Goal: Task Accomplishment & Management: Use online tool/utility

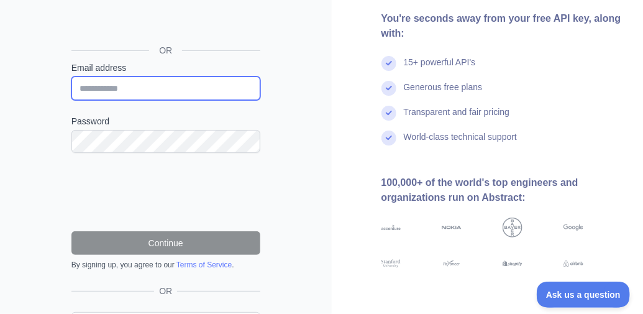
click at [169, 89] on input "Email address" at bounding box center [165, 88] width 189 height 24
type input "**********"
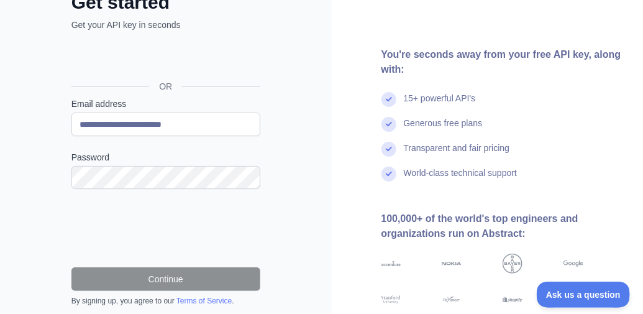
scroll to position [124, 0]
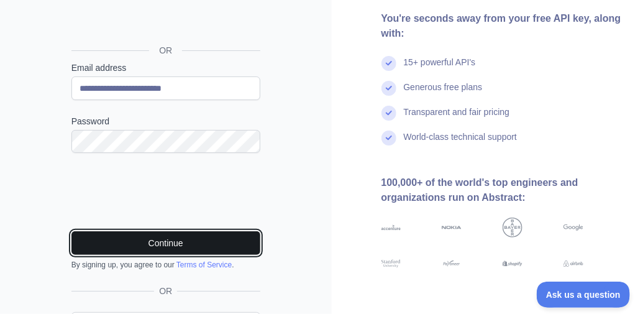
click at [158, 243] on button "Continue" at bounding box center [165, 243] width 189 height 24
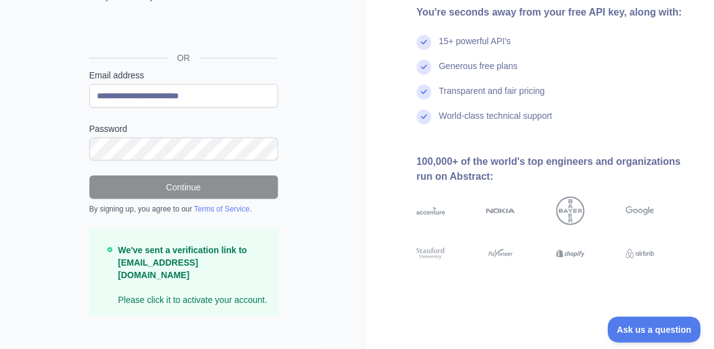
scroll to position [119, 0]
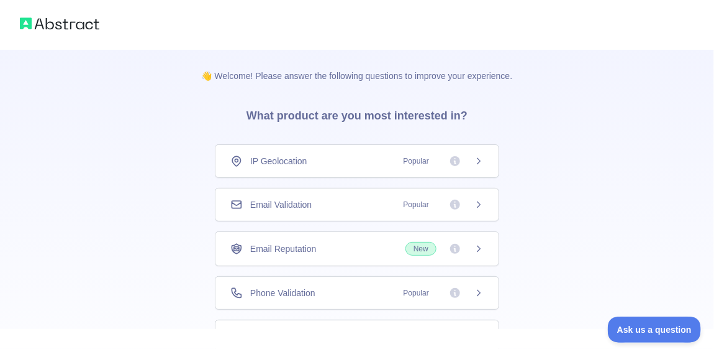
click at [319, 244] on div "Email Reputation New" at bounding box center [356, 249] width 253 height 14
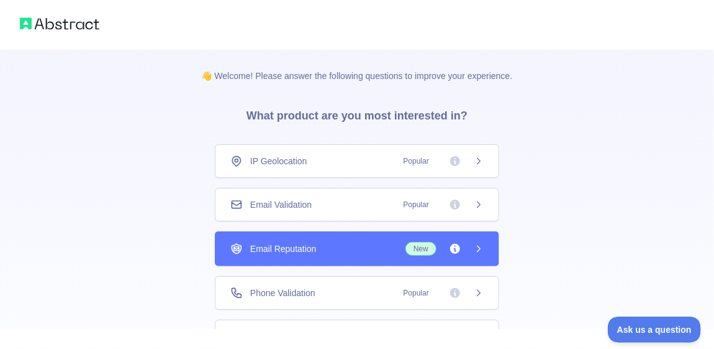
click at [377, 244] on div "Email Reputation New" at bounding box center [356, 249] width 253 height 14
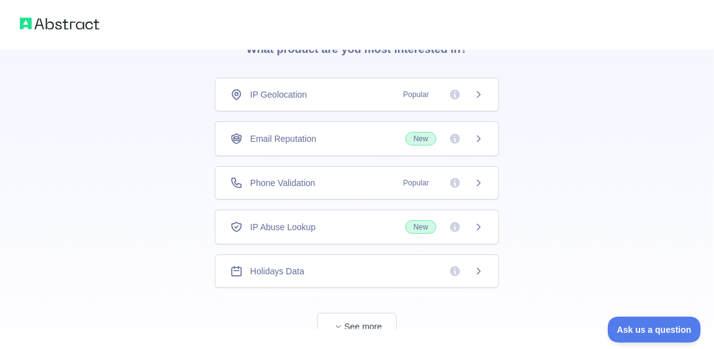
scroll to position [69, 0]
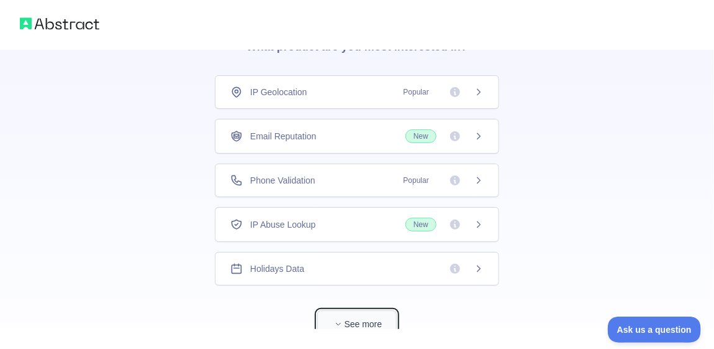
click at [360, 326] on button "See more" at bounding box center [357, 324] width 80 height 28
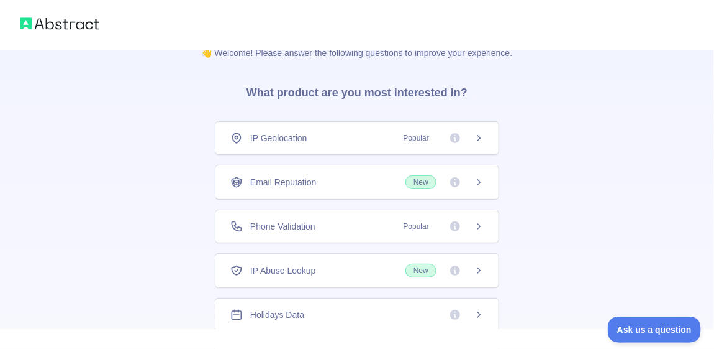
scroll to position [0, 0]
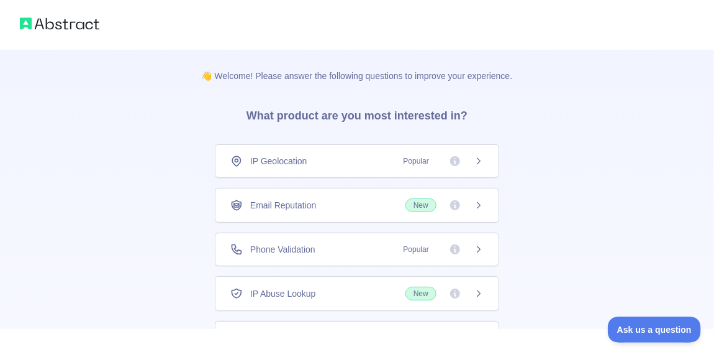
click at [304, 208] on span "Email Reputation" at bounding box center [283, 205] width 66 height 12
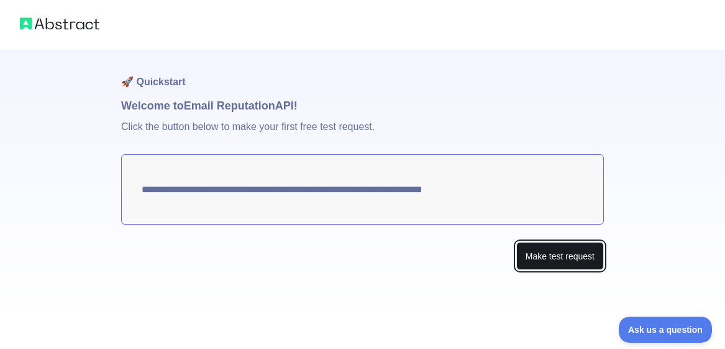
click at [563, 265] on button "Make test request" at bounding box center [560, 256] width 88 height 28
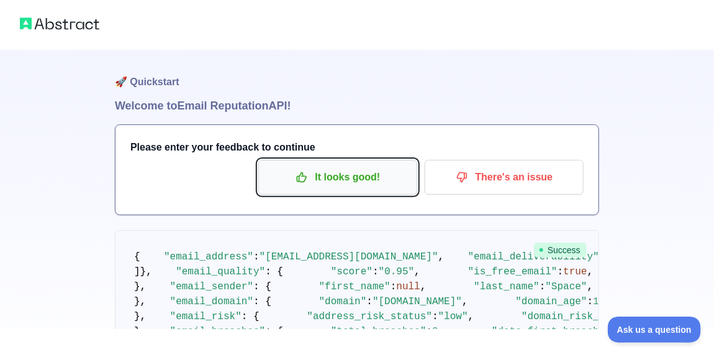
click at [340, 172] on p "It looks good!" at bounding box center [338, 176] width 140 height 21
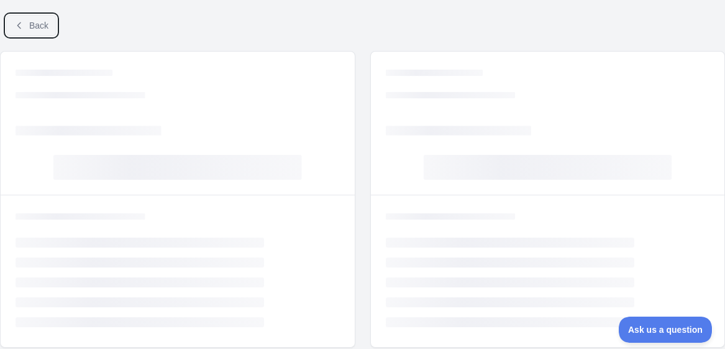
click at [53, 30] on button "Back" at bounding box center [31, 25] width 50 height 21
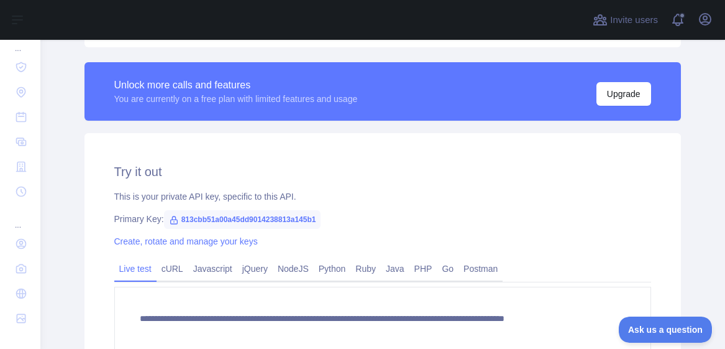
scroll to position [414, 0]
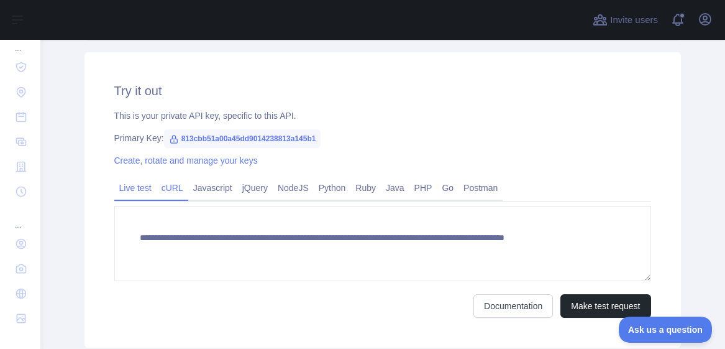
click at [170, 194] on link "cURL" at bounding box center [173, 188] width 32 height 20
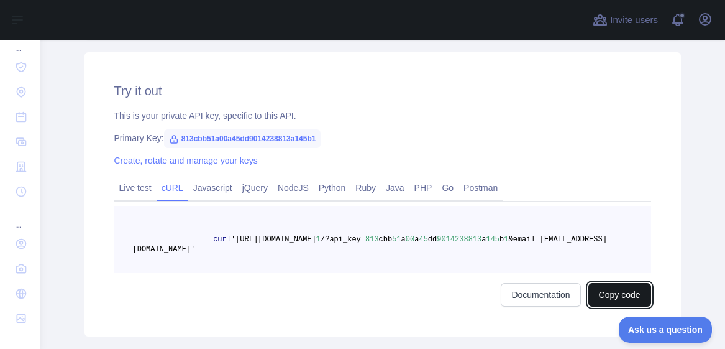
click at [611, 293] on button "Copy code" at bounding box center [619, 295] width 63 height 24
